Goal: Transaction & Acquisition: Obtain resource

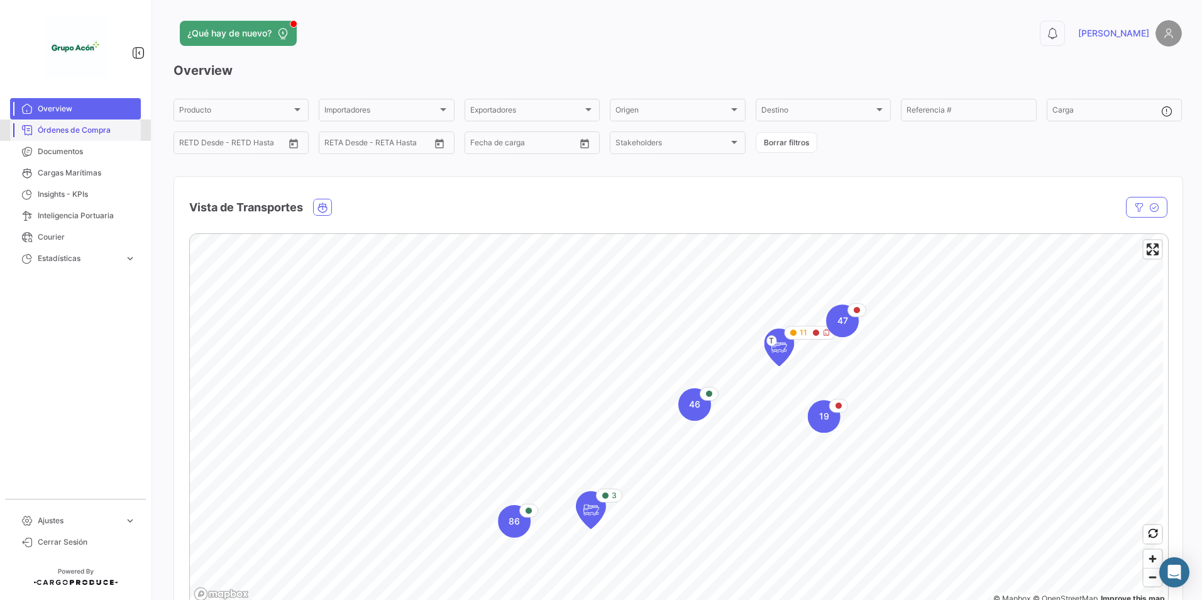
click at [109, 133] on span "Órdenes de Compra" at bounding box center [87, 129] width 98 height 11
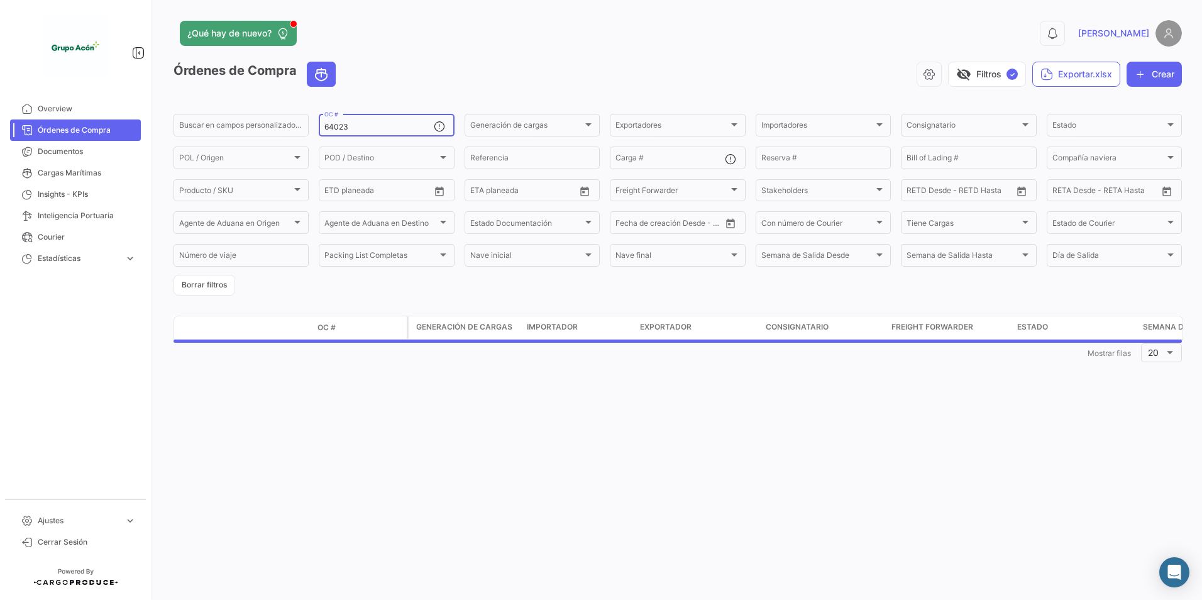
click at [349, 128] on input "64023" at bounding box center [378, 127] width 109 height 9
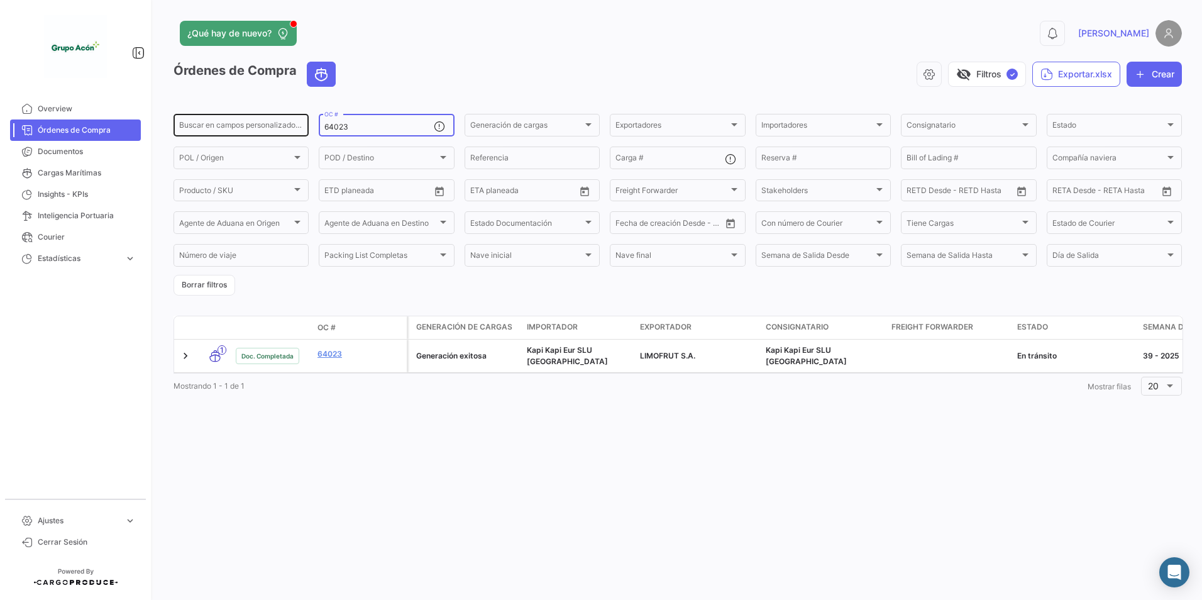
drag, startPoint x: 353, startPoint y: 125, endPoint x: 297, endPoint y: 124, distance: 56.6
click at [0, 0] on div "Buscar en campos personalizados... 64023 OC # Generación de cargas Generación d…" at bounding box center [0, 0] width 0 height 0
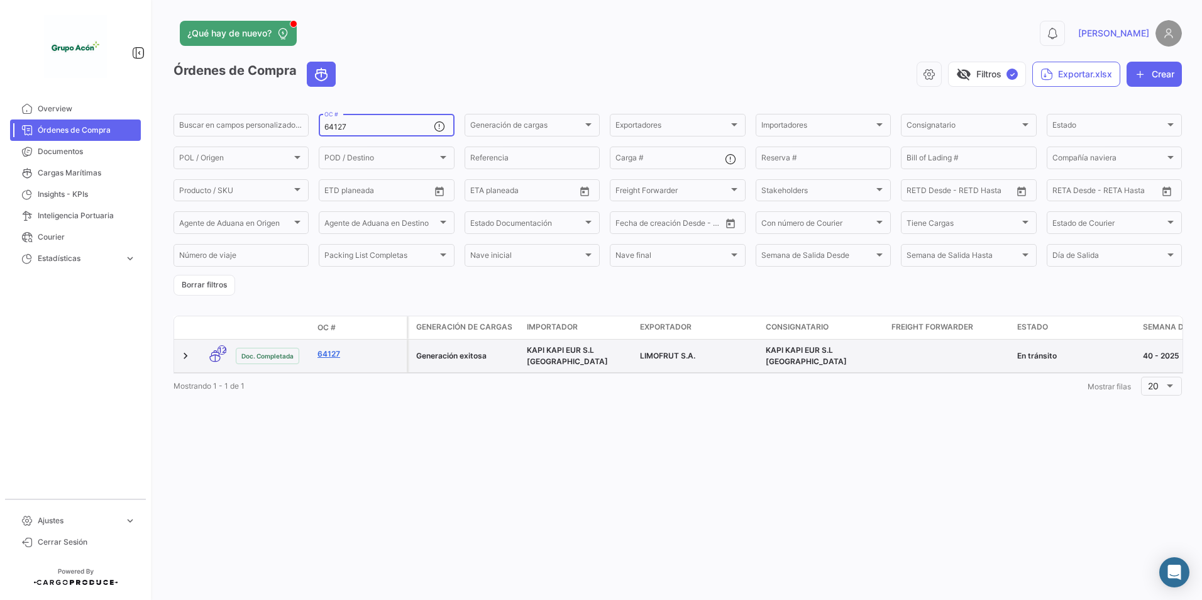
type input "64127"
click at [338, 353] on link "64127" at bounding box center [359, 353] width 84 height 11
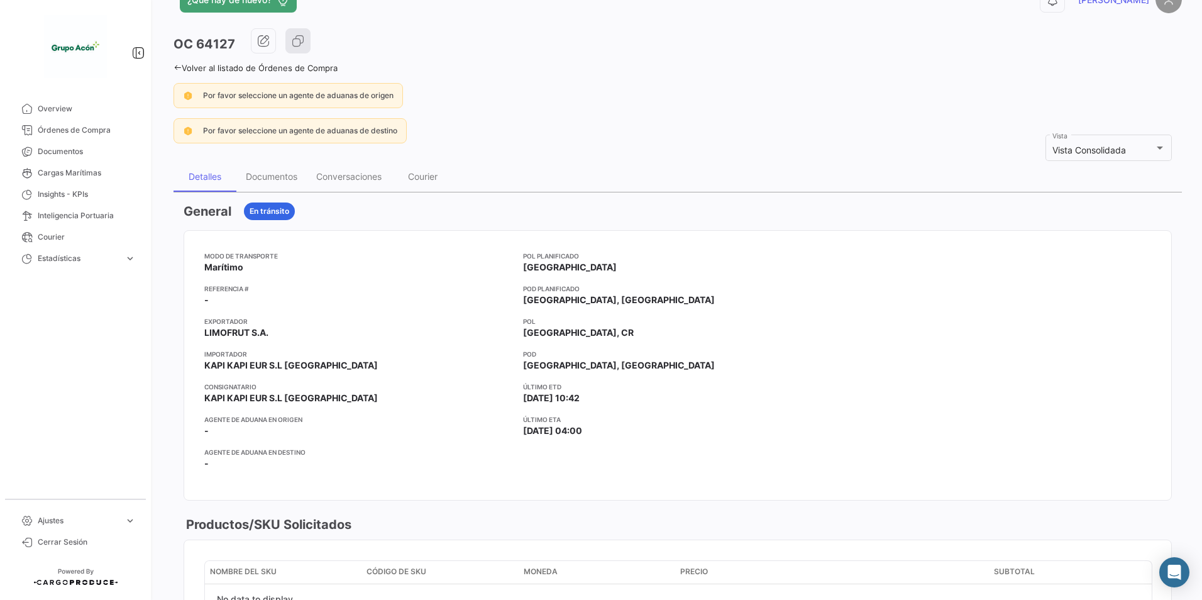
scroll to position [63, 0]
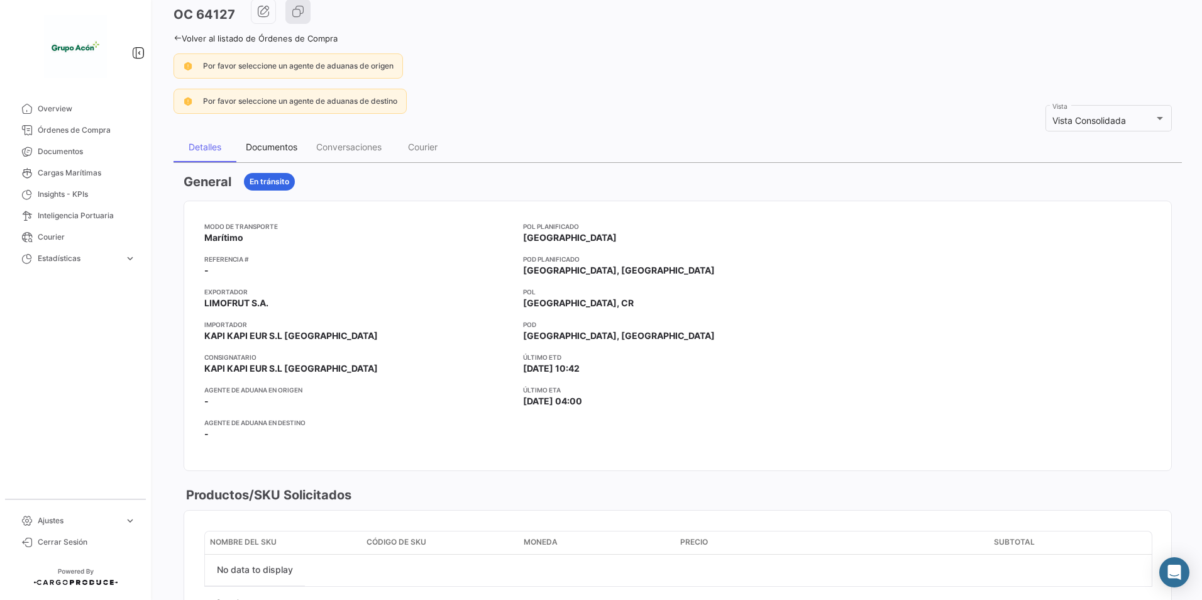
click at [276, 146] on div "Documentos" at bounding box center [272, 146] width 52 height 11
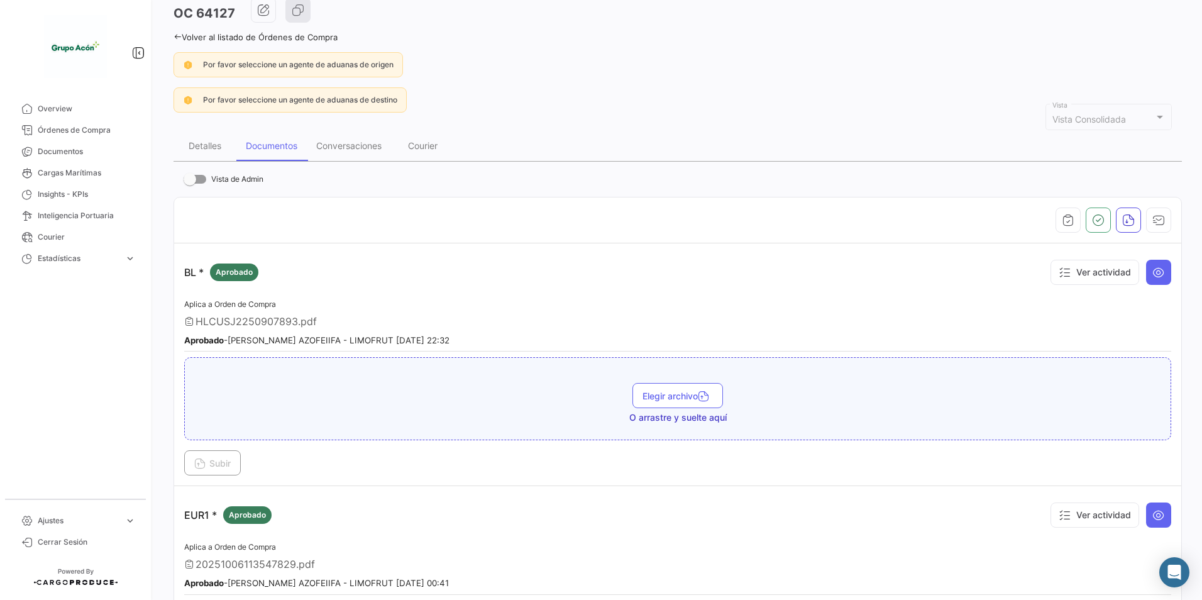
scroll to position [126, 0]
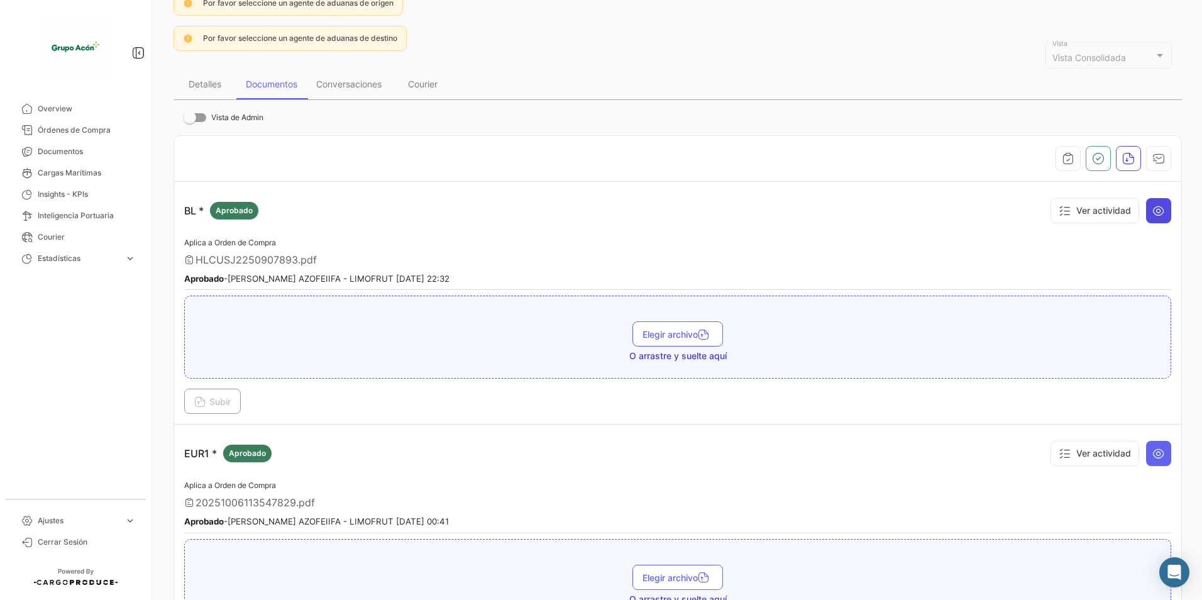
click at [1152, 212] on icon at bounding box center [1158, 210] width 13 height 13
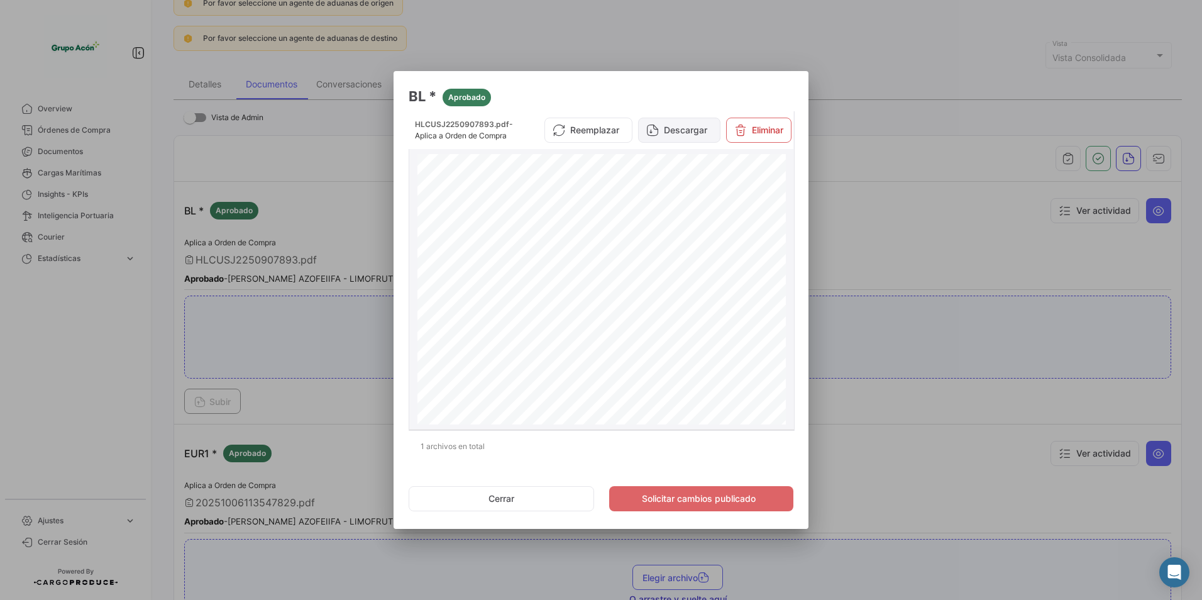
click at [661, 140] on button "Descargar" at bounding box center [679, 130] width 82 height 25
click at [507, 506] on button "Cerrar" at bounding box center [501, 498] width 185 height 25
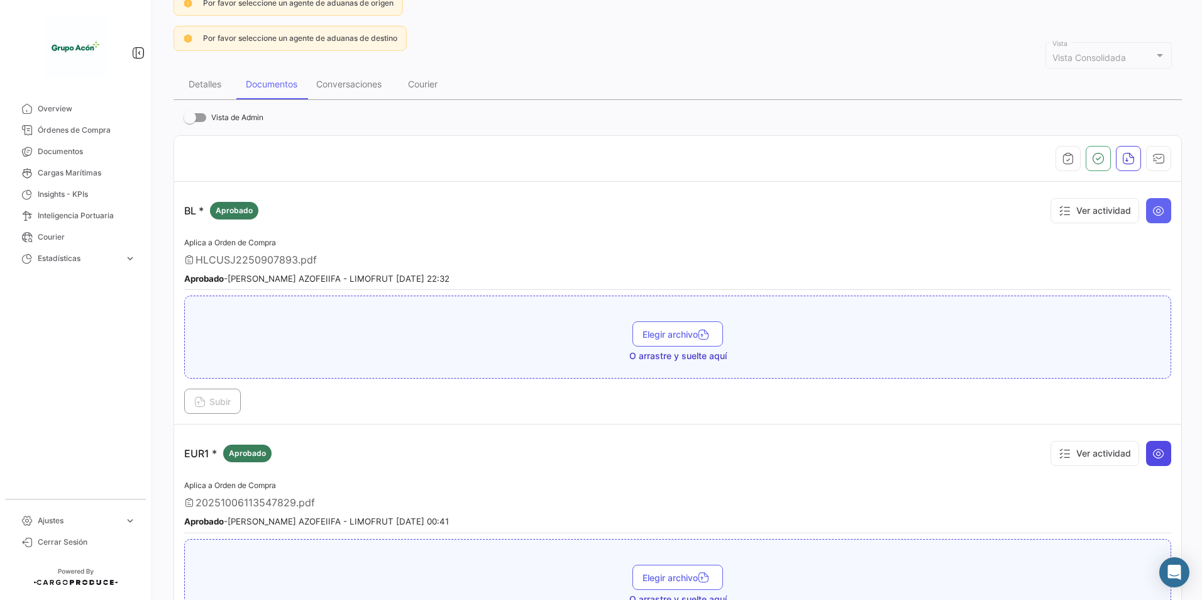
click at [1152, 457] on icon at bounding box center [1158, 453] width 13 height 13
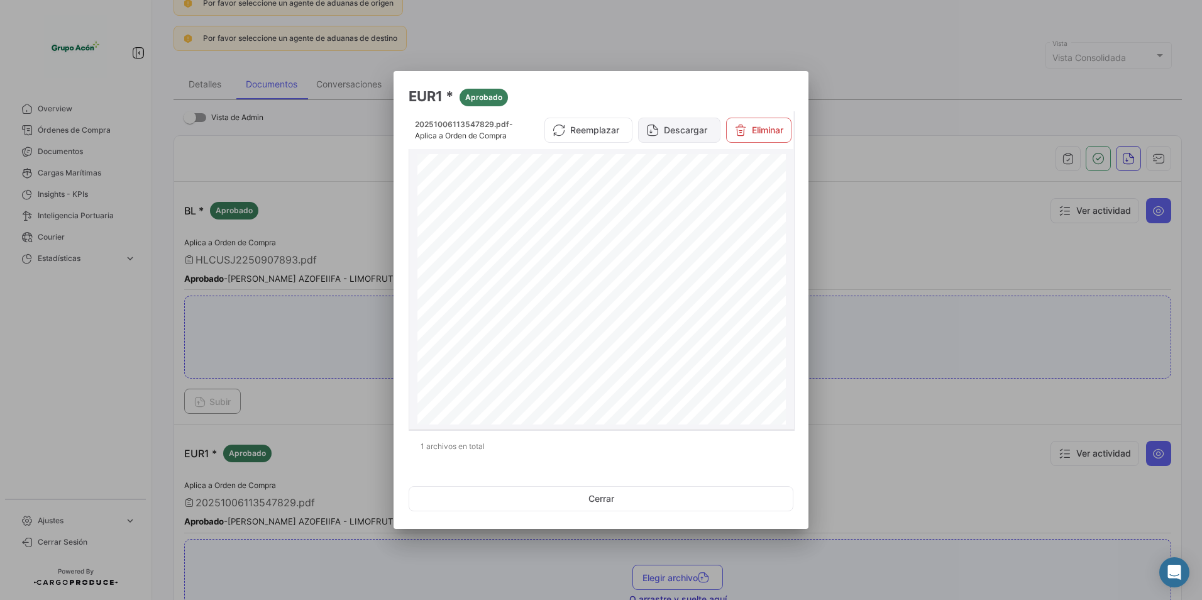
click at [669, 137] on button "Descargar" at bounding box center [679, 130] width 82 height 25
click at [876, 220] on div at bounding box center [601, 300] width 1202 height 600
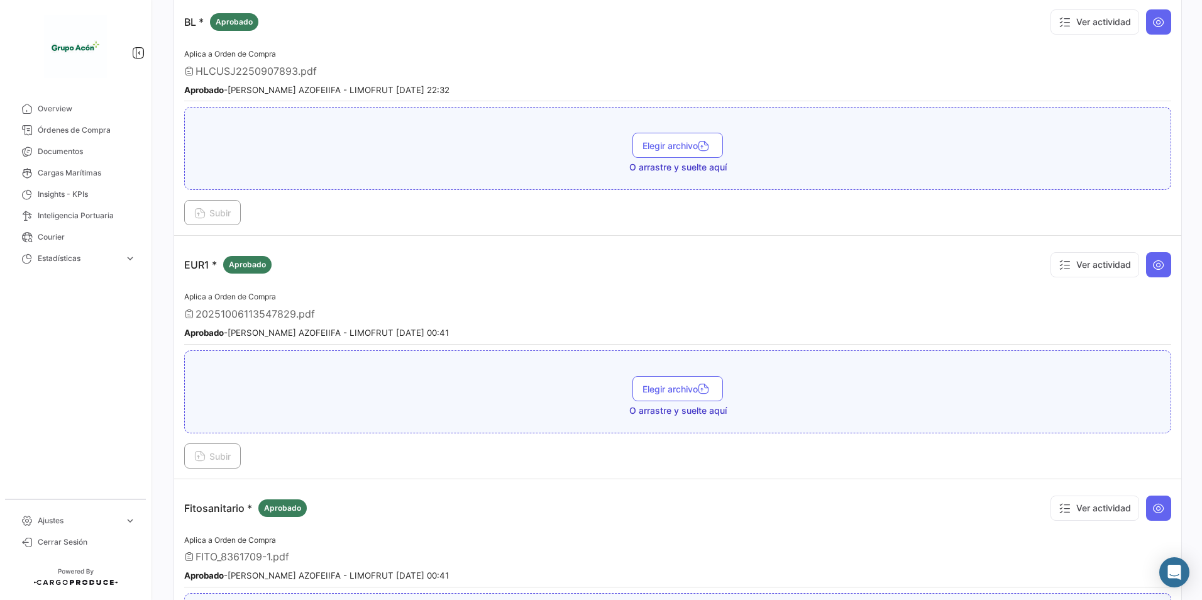
scroll to position [440, 0]
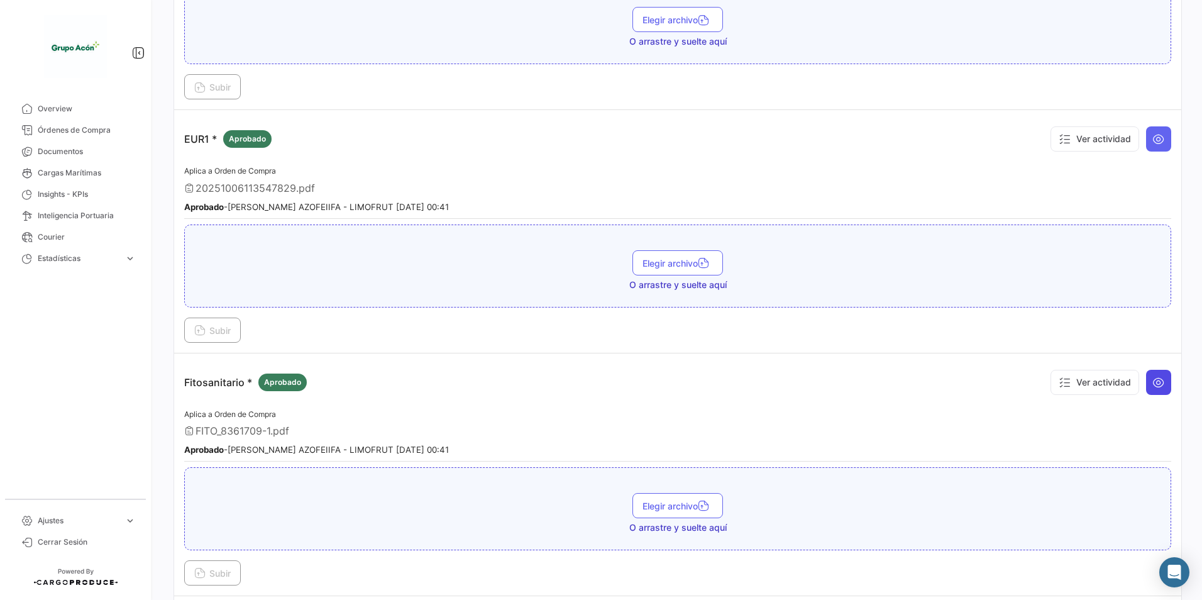
click at [1146, 387] on button at bounding box center [1158, 382] width 25 height 25
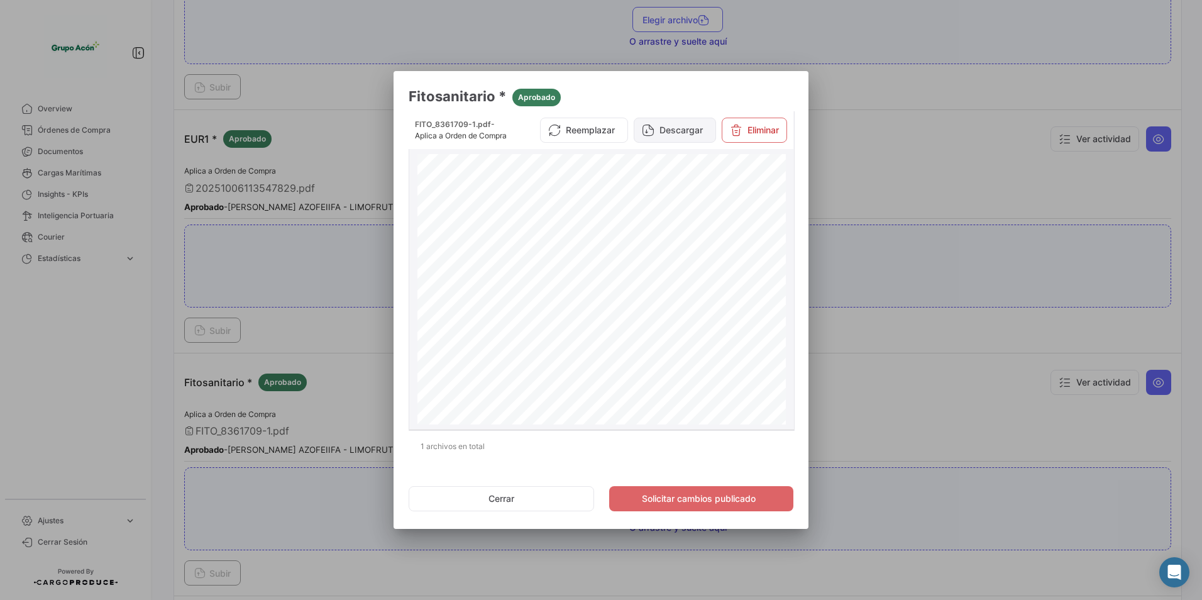
click at [700, 138] on button "Descargar" at bounding box center [675, 130] width 82 height 25
click at [522, 492] on button "Cerrar" at bounding box center [501, 498] width 185 height 25
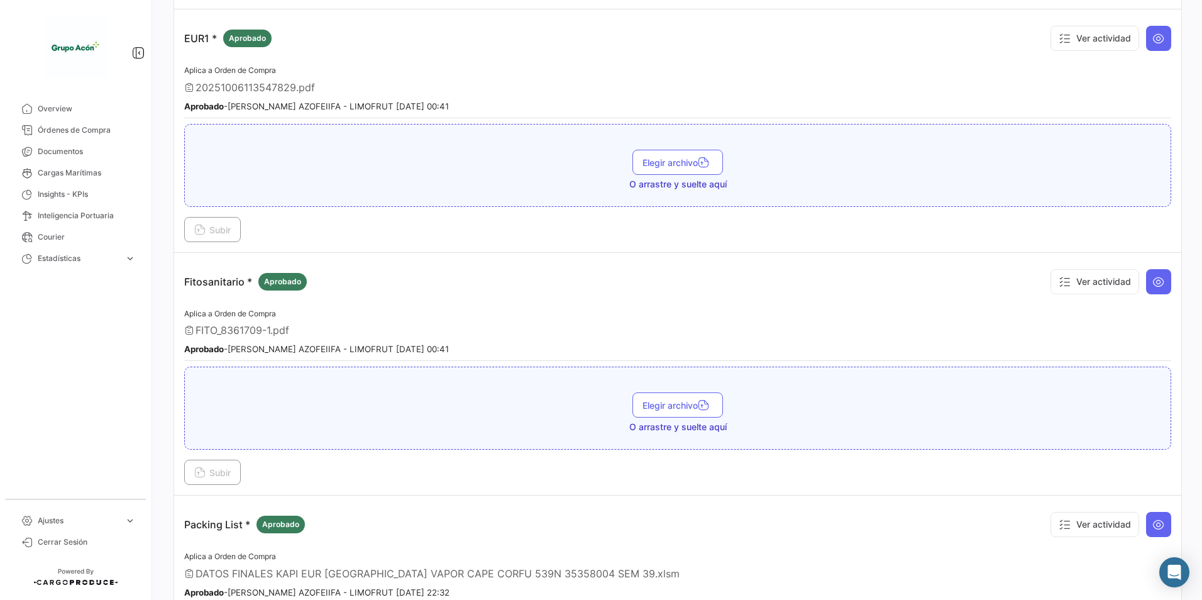
scroll to position [629, 0]
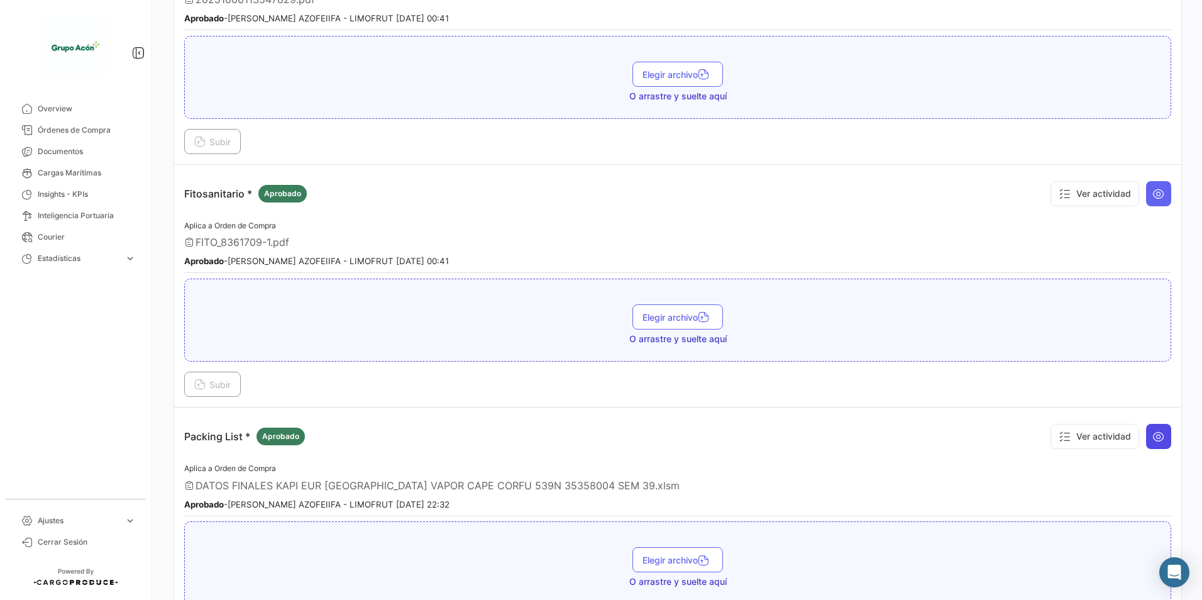
click at [1146, 433] on button at bounding box center [1158, 436] width 25 height 25
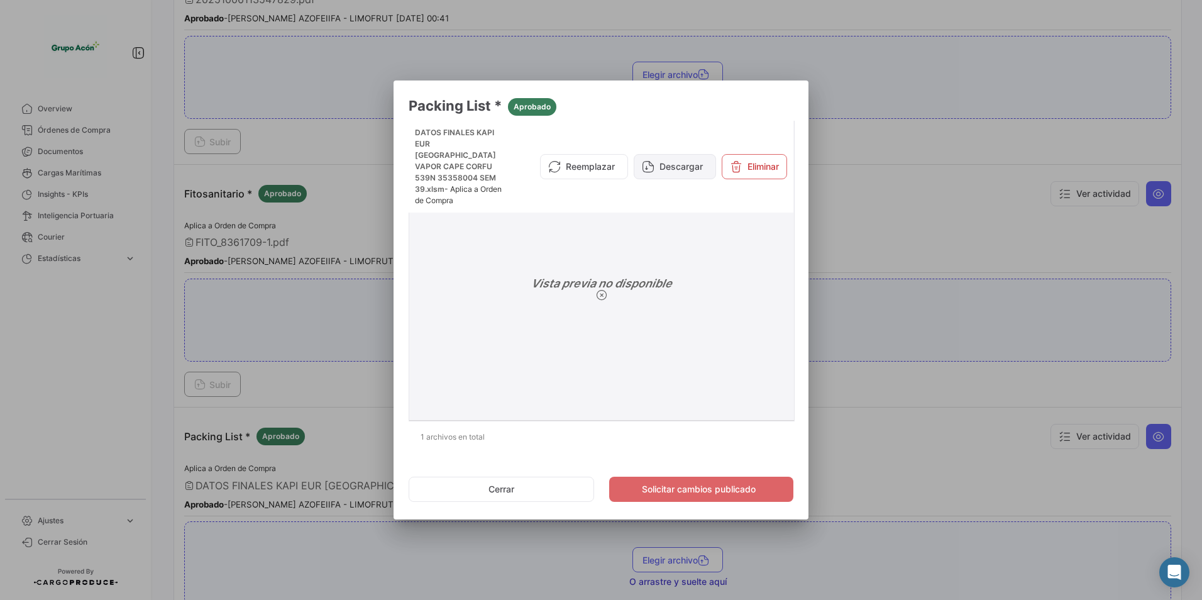
click at [673, 162] on button "Descargar" at bounding box center [675, 166] width 82 height 25
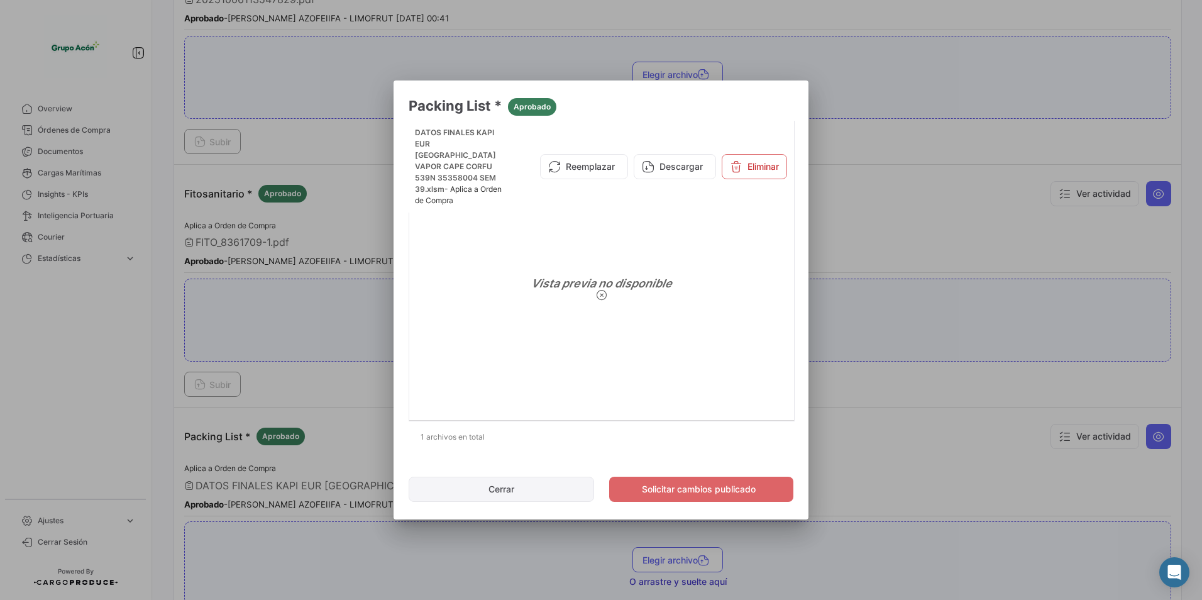
drag, startPoint x: 536, startPoint y: 493, endPoint x: 523, endPoint y: 491, distance: 13.4
click at [536, 493] on button "Cerrar" at bounding box center [501, 488] width 185 height 25
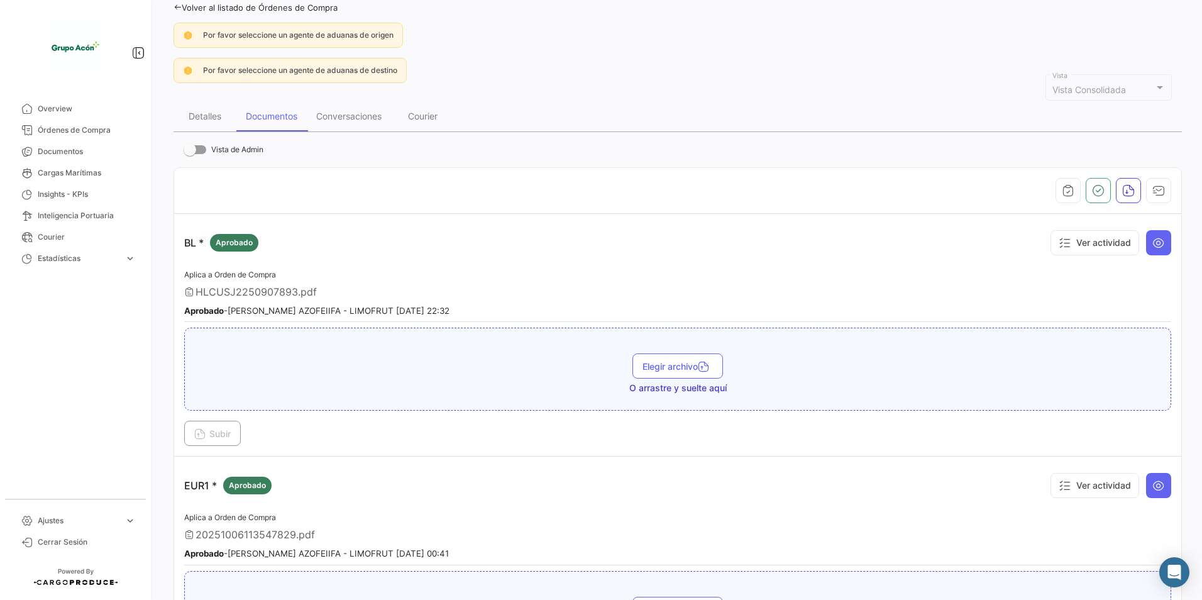
scroll to position [0, 0]
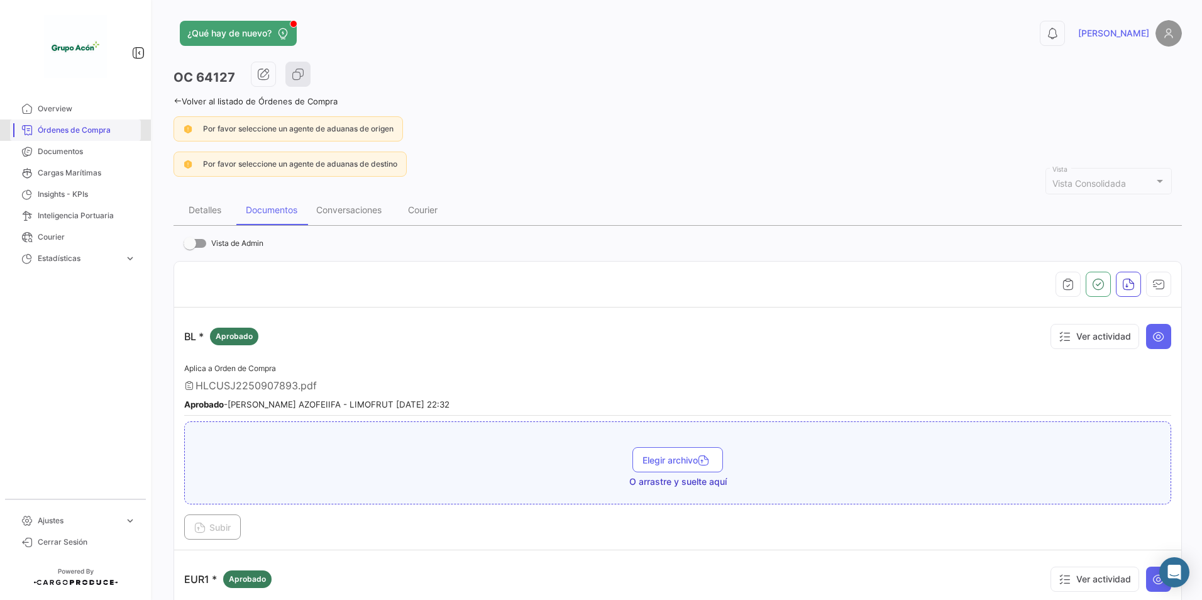
click at [74, 132] on span "Órdenes de Compra" at bounding box center [87, 129] width 98 height 11
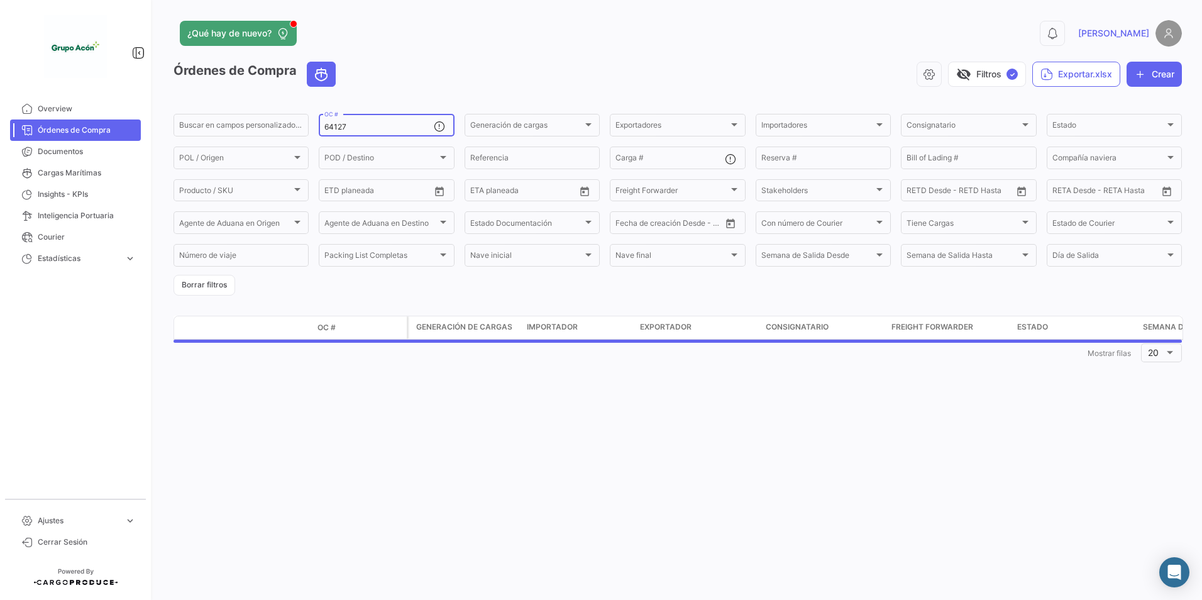
click at [346, 130] on input "64127" at bounding box center [378, 127] width 109 height 9
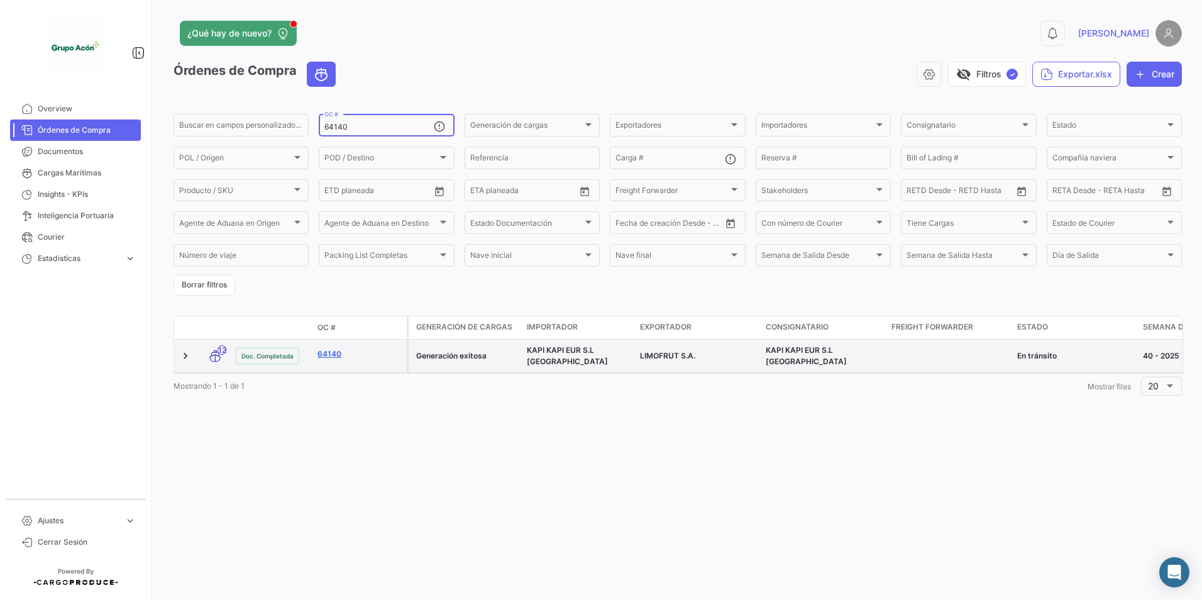
type input "64140"
click at [329, 354] on link "64140" at bounding box center [359, 353] width 84 height 11
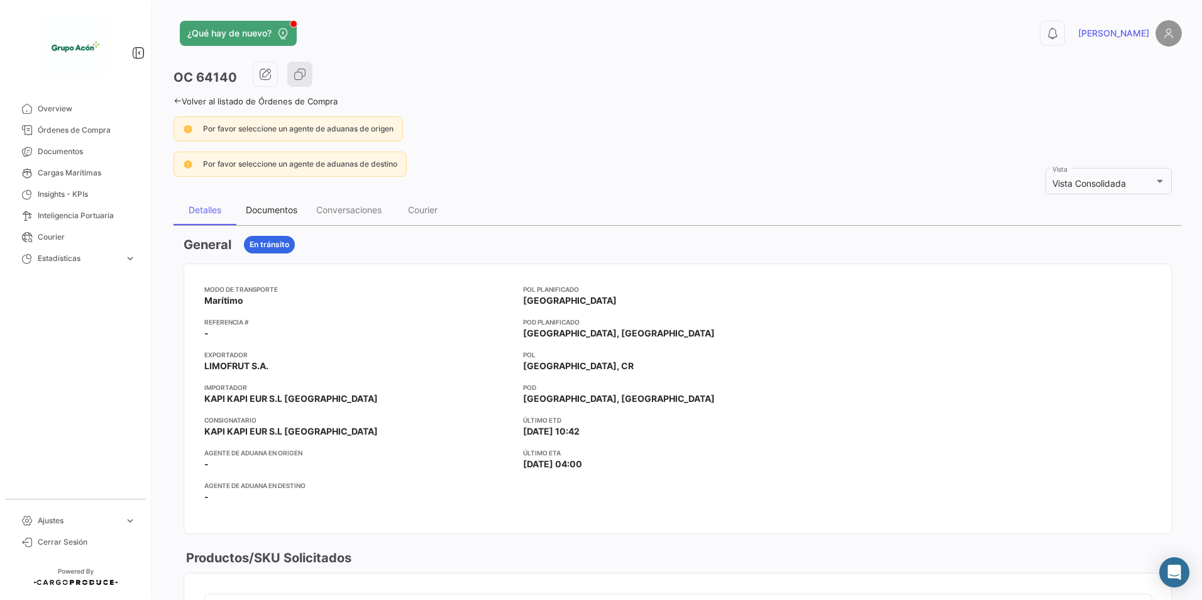
click at [287, 212] on div "Documentos" at bounding box center [272, 209] width 52 height 11
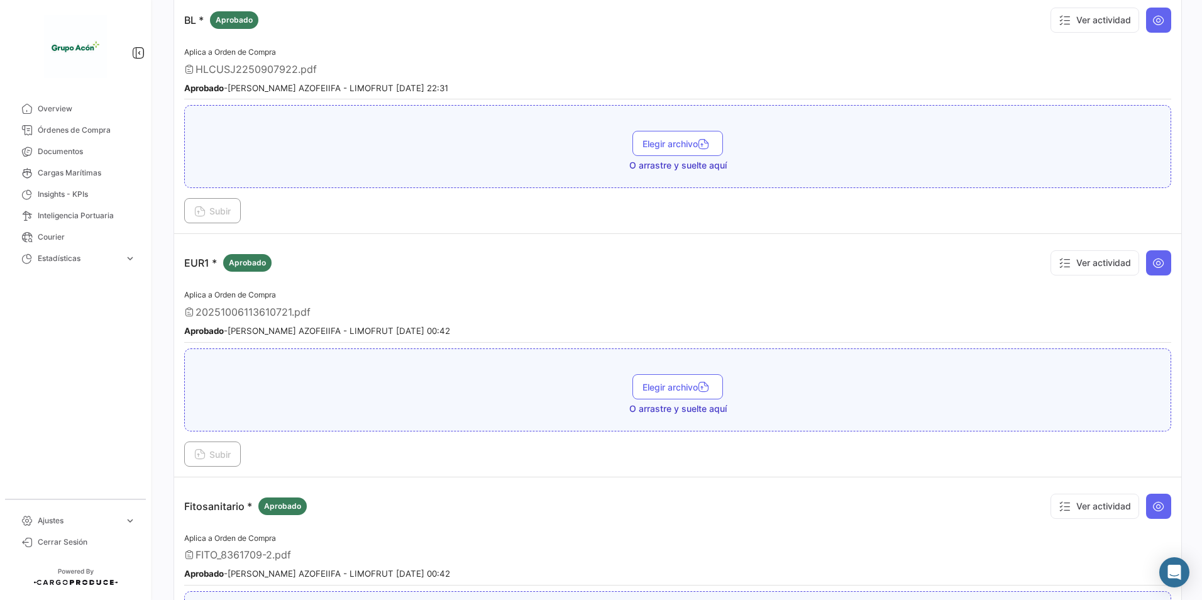
scroll to position [247, 0]
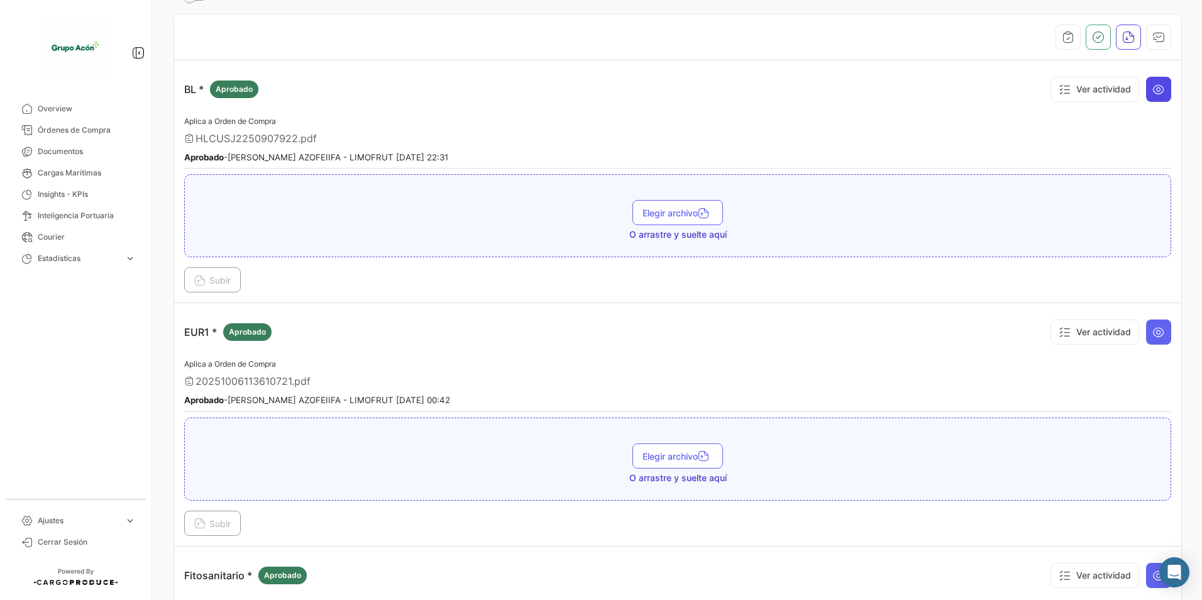
click at [1152, 87] on icon at bounding box center [1158, 89] width 13 height 13
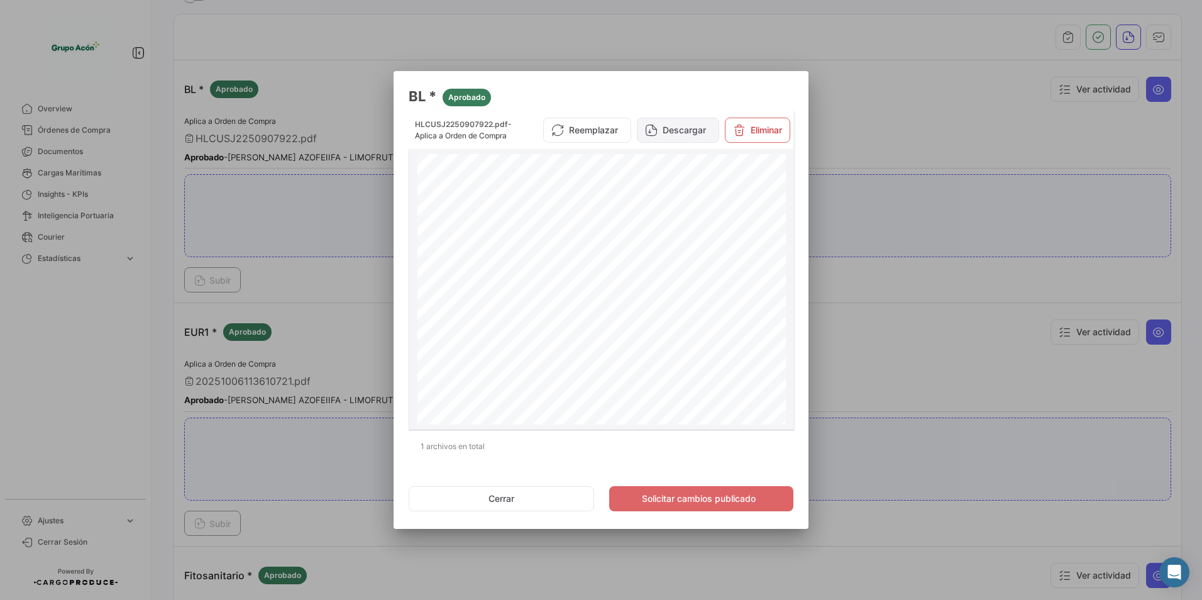
click at [673, 140] on button "Descargar" at bounding box center [678, 130] width 82 height 25
click at [781, 38] on div at bounding box center [601, 300] width 1202 height 600
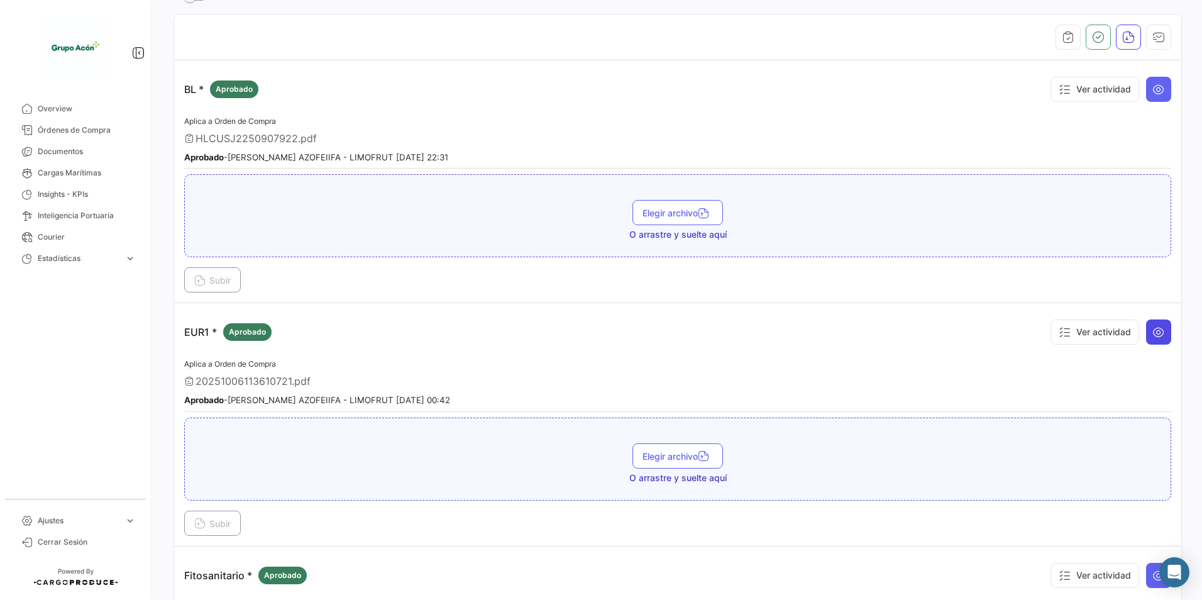
click at [1152, 338] on icon at bounding box center [1158, 332] width 13 height 13
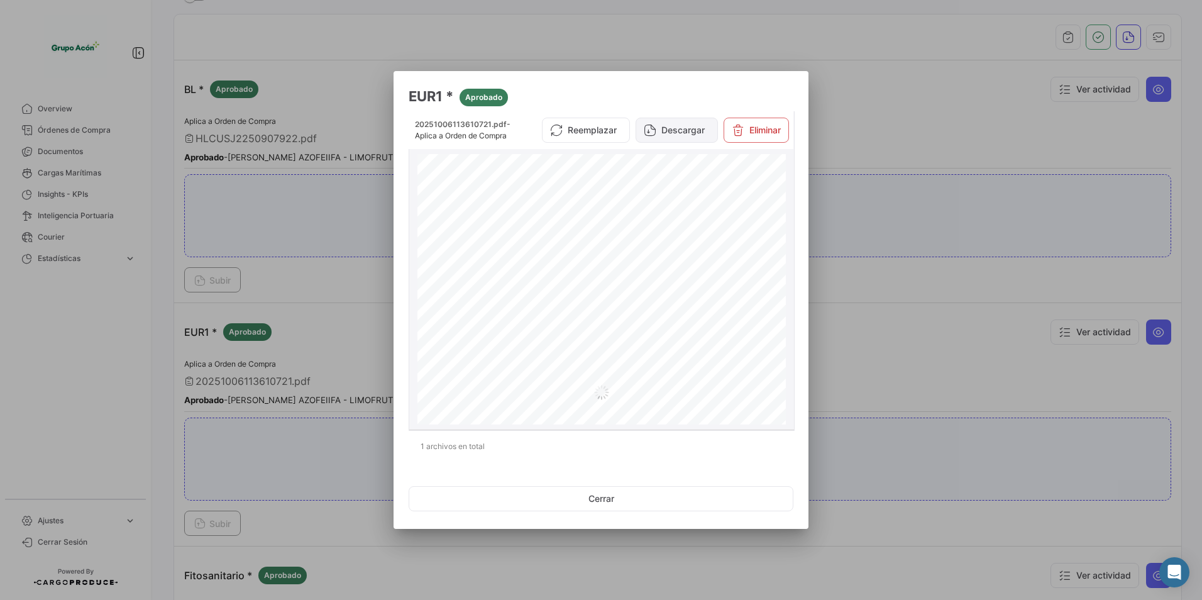
click at [677, 133] on button "Descargar" at bounding box center [676, 130] width 82 height 25
click at [885, 135] on div at bounding box center [601, 300] width 1202 height 600
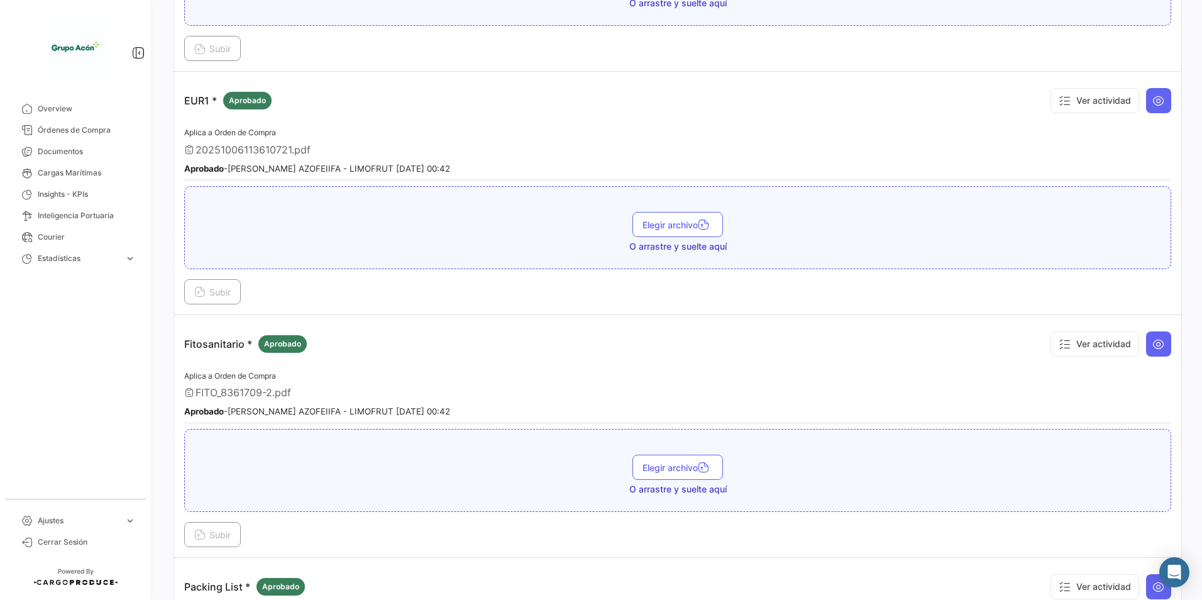
scroll to position [498, 0]
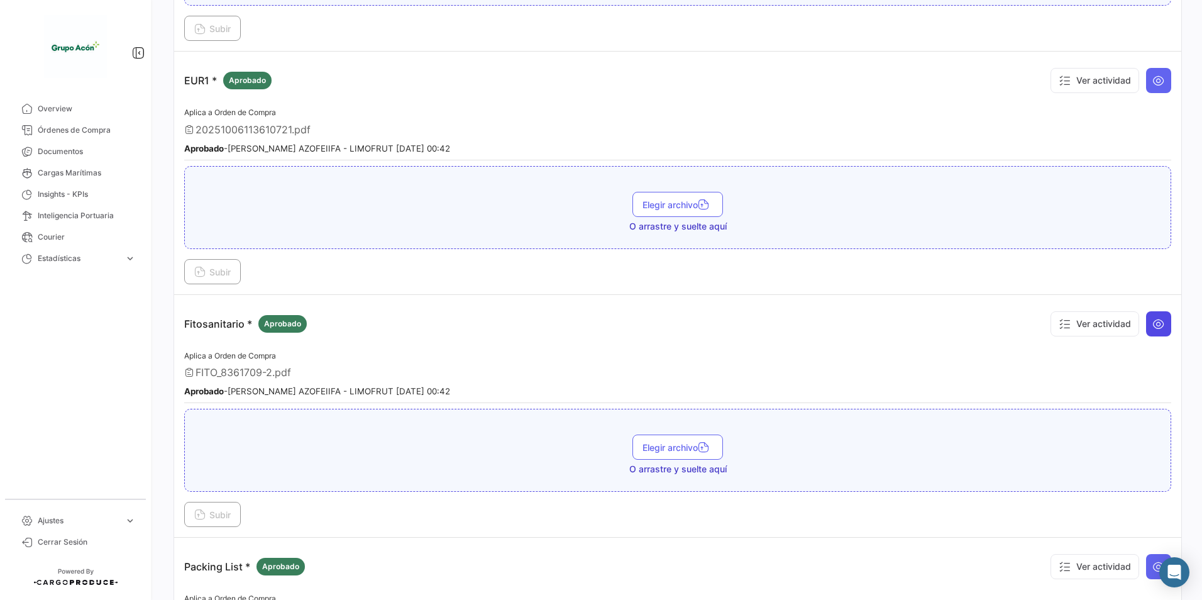
click at [1152, 326] on icon at bounding box center [1158, 323] width 13 height 13
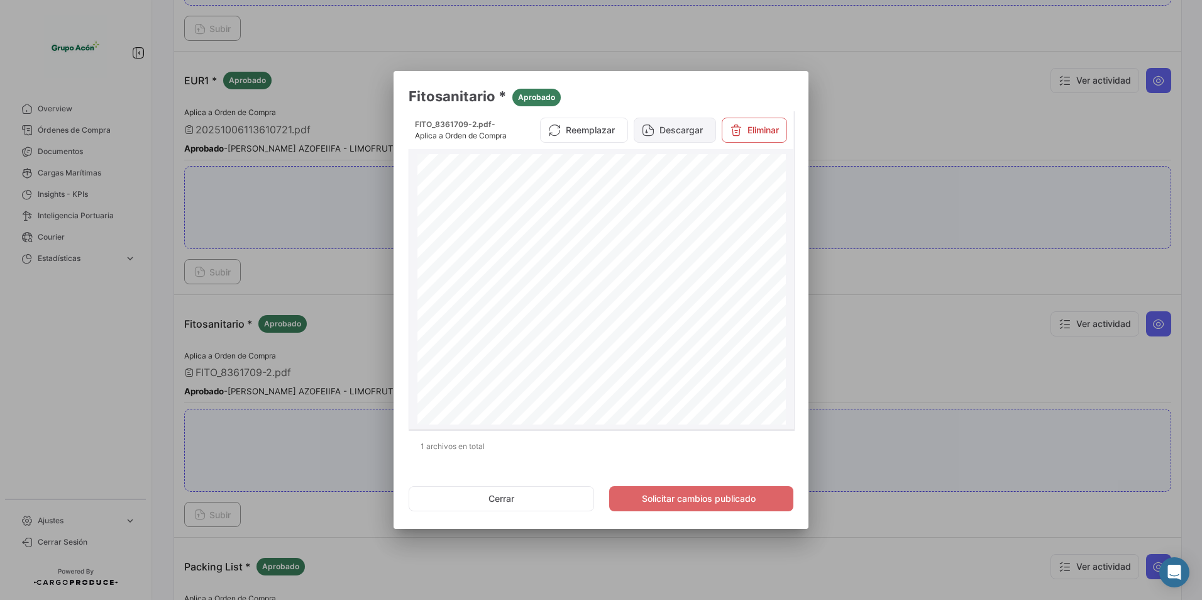
click at [678, 133] on button "Descargar" at bounding box center [675, 130] width 82 height 25
click at [906, 358] on div at bounding box center [601, 300] width 1202 height 600
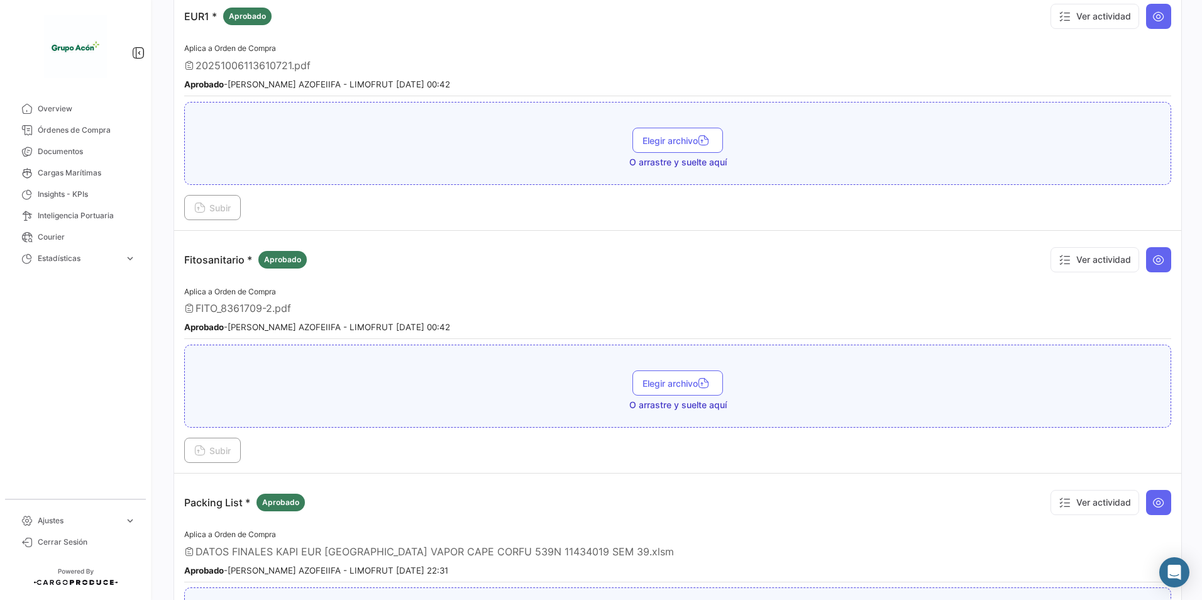
scroll to position [624, 0]
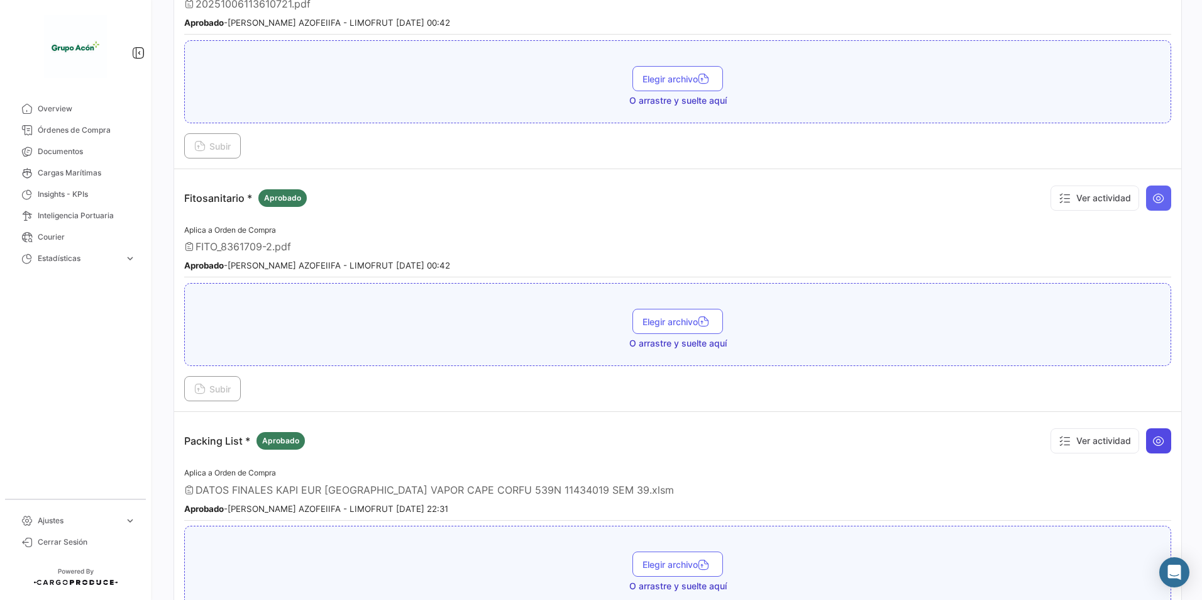
click at [1156, 442] on icon at bounding box center [1158, 440] width 13 height 13
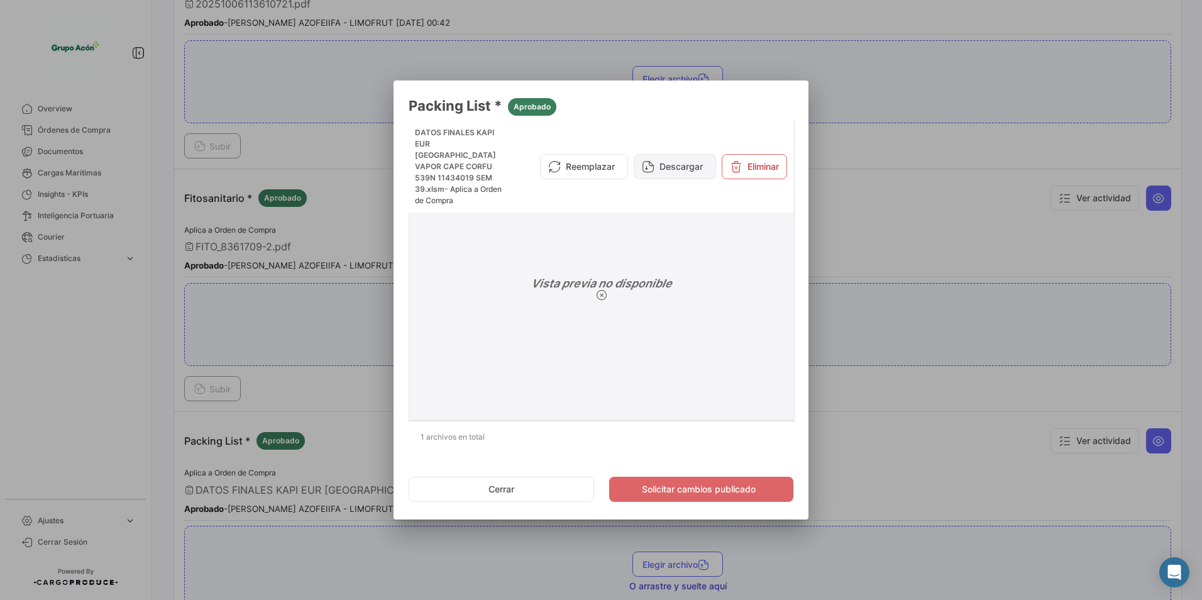
click at [661, 161] on button "Descargar" at bounding box center [675, 166] width 82 height 25
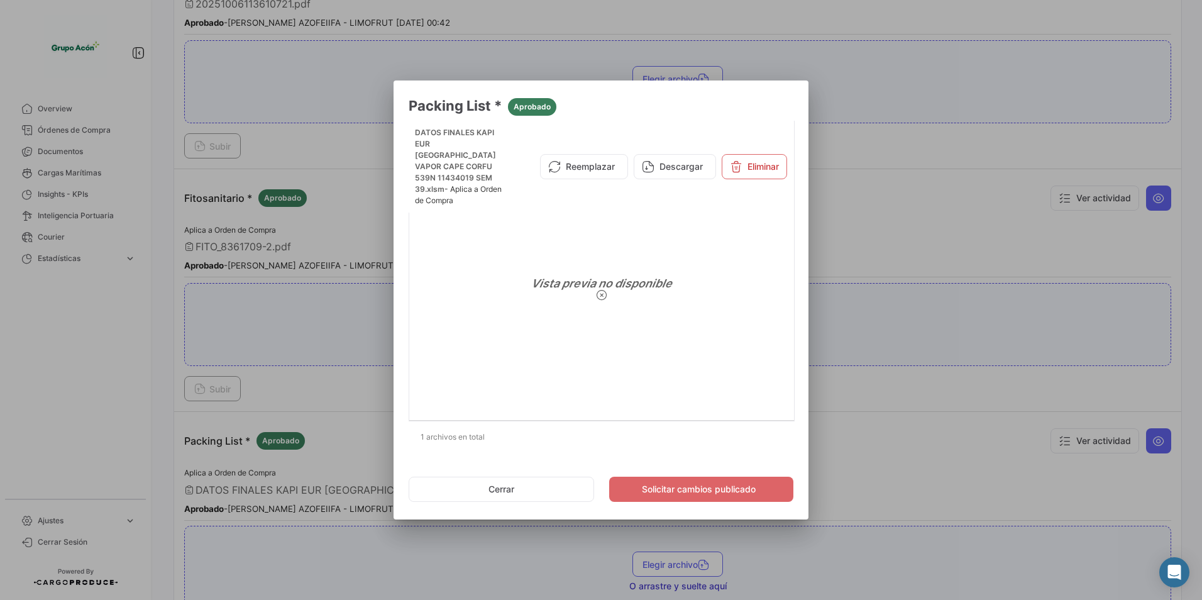
drag, startPoint x: 539, startPoint y: 481, endPoint x: 547, endPoint y: 476, distance: 9.3
click at [539, 481] on button "Cerrar" at bounding box center [501, 488] width 185 height 25
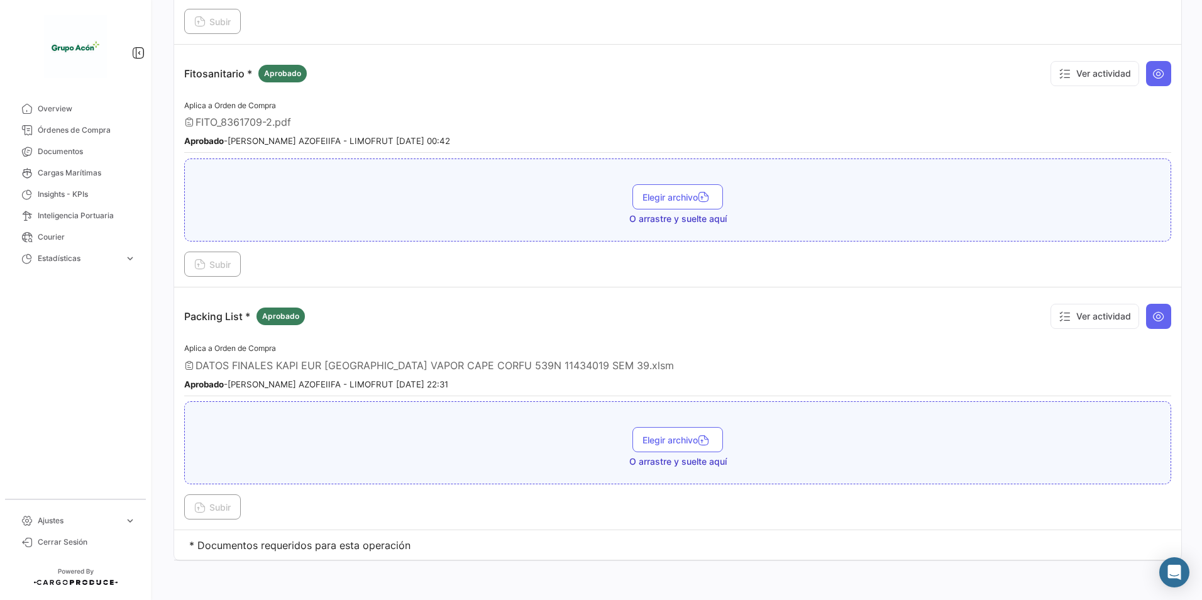
scroll to position [750, 0]
